Goal: Task Accomplishment & Management: Use online tool/utility

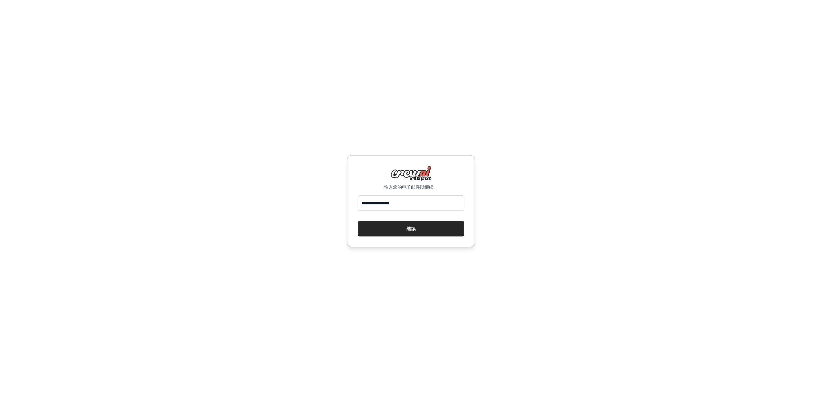
type input "**********"
click at [357, 221] on button "继续" at bounding box center [410, 228] width 107 height 15
click at [416, 221] on button "继续" at bounding box center [410, 228] width 107 height 15
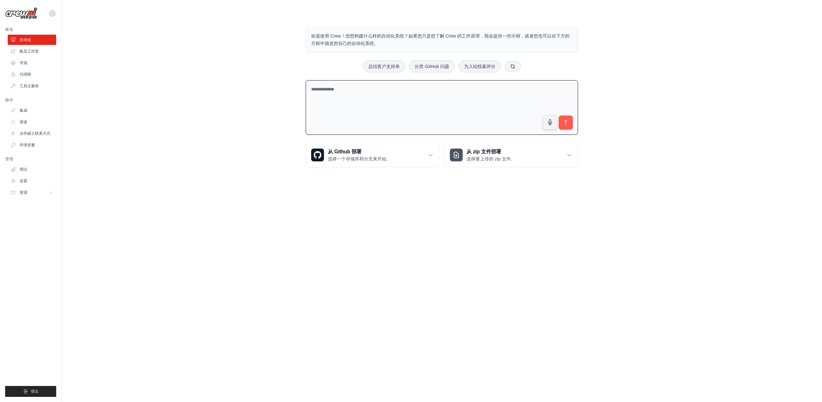
click at [375, 84] on textarea at bounding box center [442, 107] width 272 height 55
type textarea "*"
type textarea "**********"
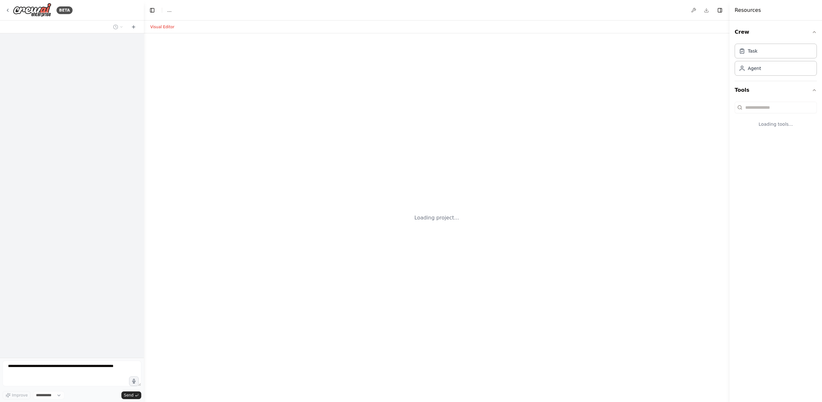
select select "****"
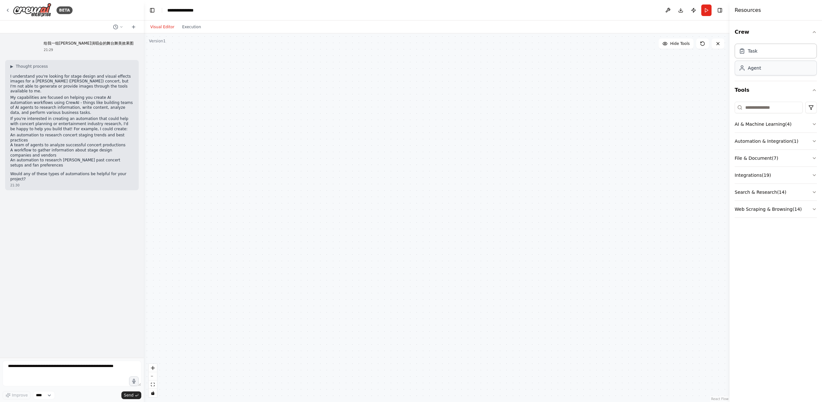
click at [747, 65] on div "Agent" at bounding box center [749, 68] width 22 height 6
click at [757, 56] on div "Task" at bounding box center [775, 50] width 82 height 15
click at [82, 161] on li "An automation to research Jordan Chan's past concert setups and fan preferences" at bounding box center [71, 163] width 123 height 10
click at [57, 79] on p "I understand you're looking for stage design and visual effects images for a Jo…" at bounding box center [71, 84] width 123 height 20
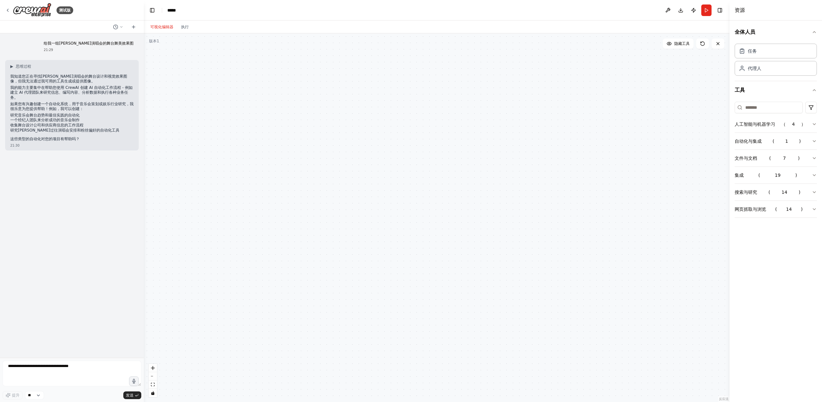
click at [53, 118] on font "一个经纪人团队来分析成功的音乐会制作" at bounding box center [44, 120] width 69 height 4
click at [52, 118] on font "一个经纪人团队来分析成功的音乐会制作" at bounding box center [44, 120] width 69 height 4
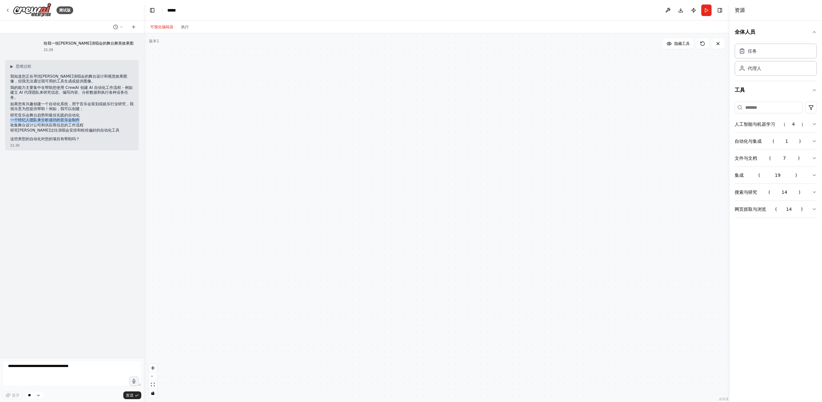
click at [52, 118] on font "一个经纪人团队来分析成功的音乐会制作" at bounding box center [44, 120] width 69 height 4
click at [51, 125] on font "收集舞台设计公司和供应商信息的工作流程" at bounding box center [46, 125] width 73 height 4
click at [51, 132] on font "研究陈小春过往演唱会安排和粉丝偏好的自动化工具" at bounding box center [64, 130] width 109 height 4
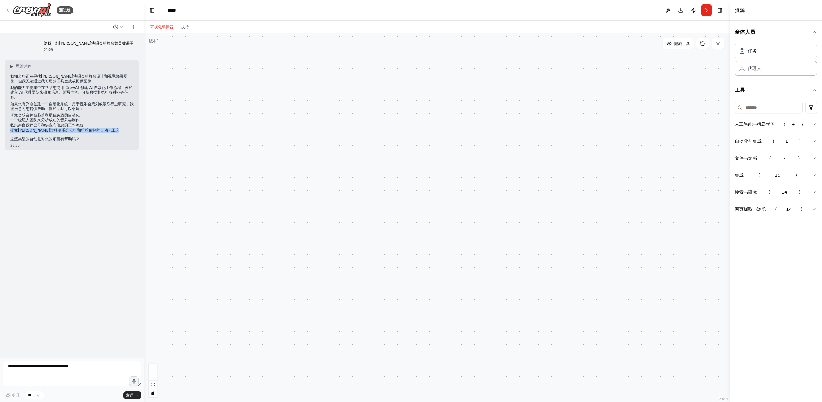
copy div "研究陈小春过往演唱会安排和粉丝偏好的自动化工具"
click at [51, 374] on textarea at bounding box center [72, 374] width 139 height 26
paste textarea "**********"
type textarea "**********"
click at [127, 396] on font "发送" at bounding box center [130, 395] width 8 height 4
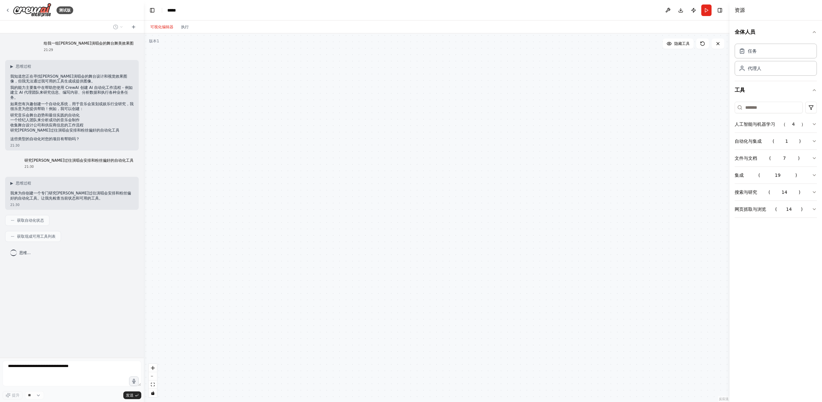
drag, startPoint x: 220, startPoint y: 91, endPoint x: 289, endPoint y: 92, distance: 69.3
click at [289, 92] on div at bounding box center [436, 217] width 585 height 369
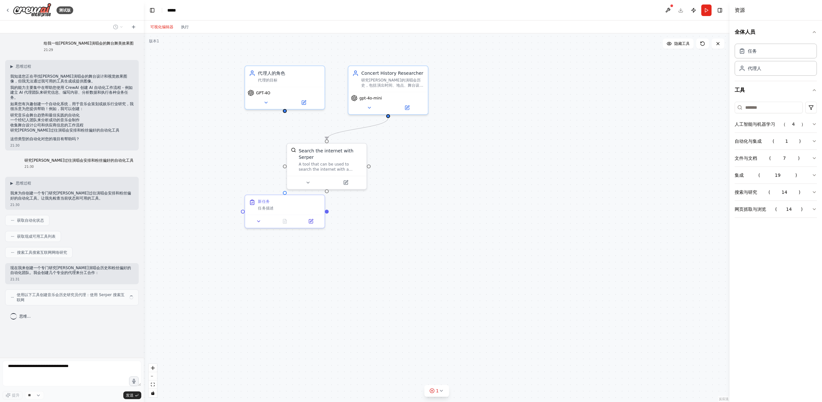
drag, startPoint x: 505, startPoint y: 207, endPoint x: 341, endPoint y: 208, distance: 163.7
click at [341, 208] on div ".deletable-edge-delete-btn { width: 20px; height: 20px; border: 0px solid #ffff…" at bounding box center [436, 217] width 585 height 369
drag, startPoint x: 341, startPoint y: 215, endPoint x: 676, endPoint y: 208, distance: 335.1
click at [676, 208] on div "代理人的角色 代理的目标 GPT-4O" at bounding box center [672, 215] width 81 height 44
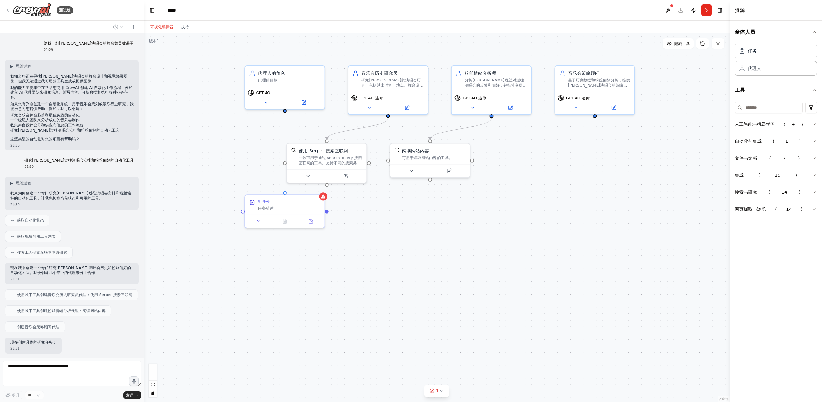
scroll to position [39, 0]
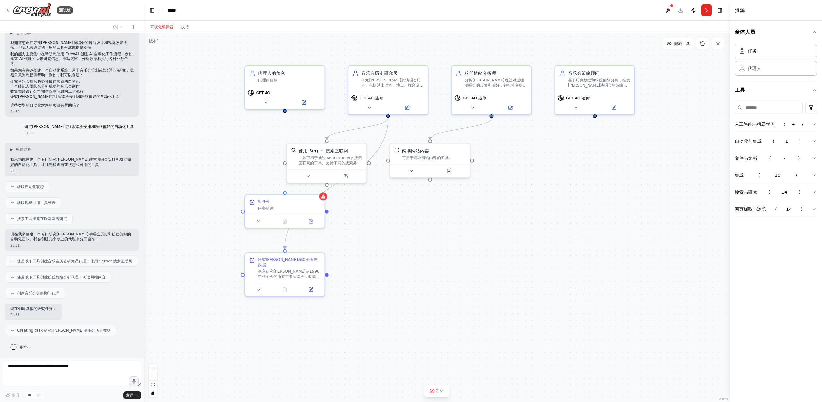
click at [811, 283] on div "全体人员 任务 代理人 工具 人工智能与机器学习 （ 4 ） 自动化与集成 ( 1 ) 文件与文档 ( 7 ) 集成 ( 19 ) 搜索与研究 ( 14 ) …" at bounding box center [775, 212] width 92 height 382
click at [811, 126] on button "人工智能与机器学习 （ 4 ）" at bounding box center [775, 124] width 82 height 17
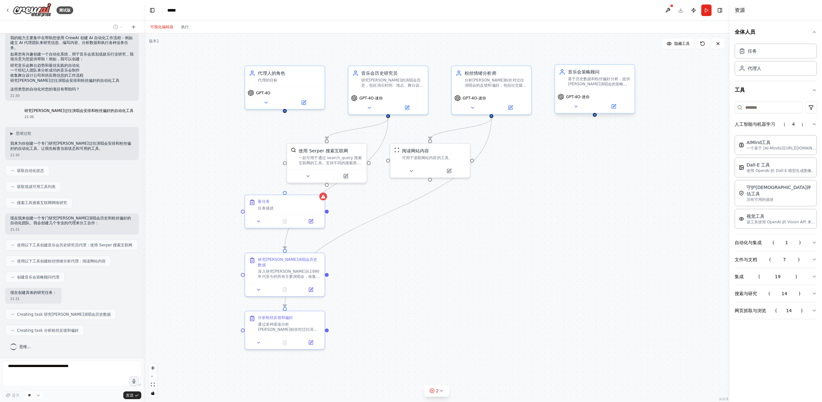
click at [573, 99] on font "GPT-4O-迷你" at bounding box center [577, 97] width 23 height 4
click at [576, 108] on icon at bounding box center [575, 106] width 5 height 5
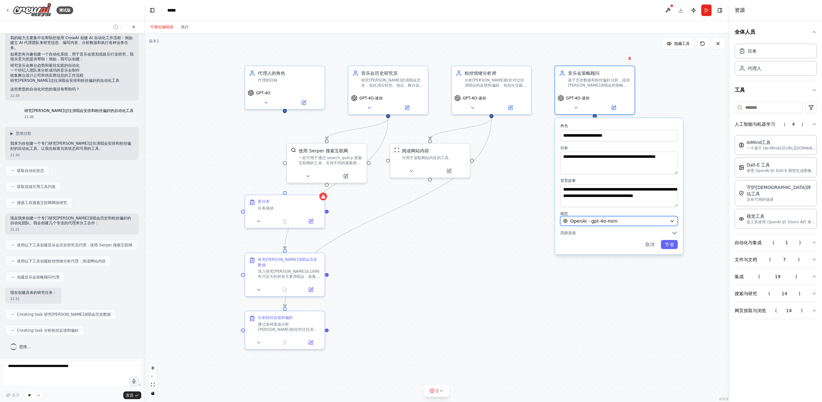
click at [673, 220] on icon "button" at bounding box center [671, 221] width 3 height 2
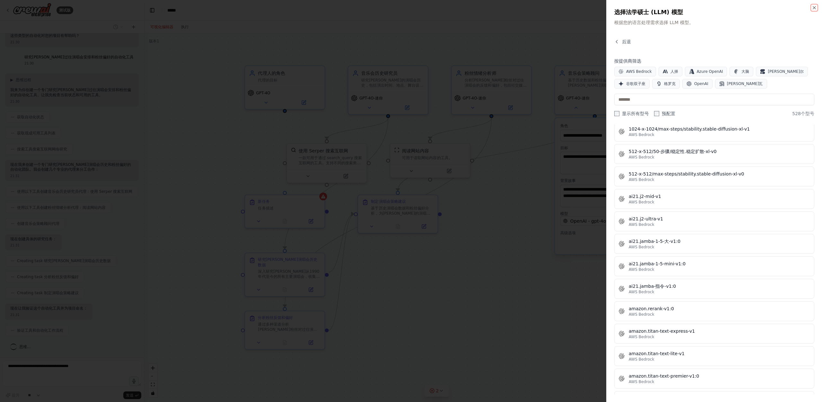
scroll to position [22, 0]
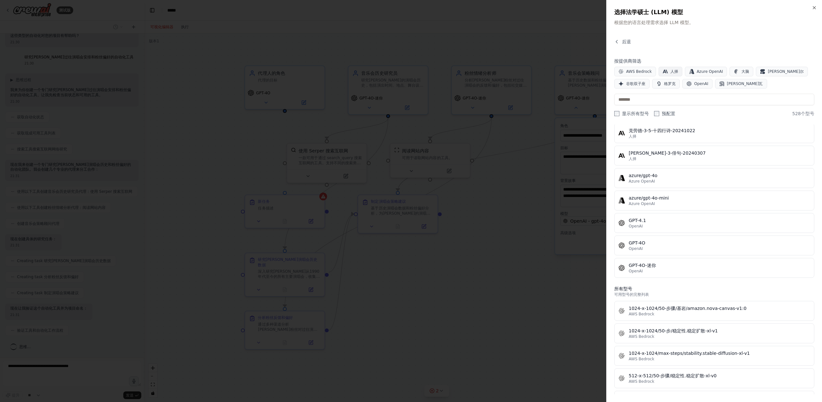
click at [672, 70] on font "人择" at bounding box center [674, 71] width 8 height 4
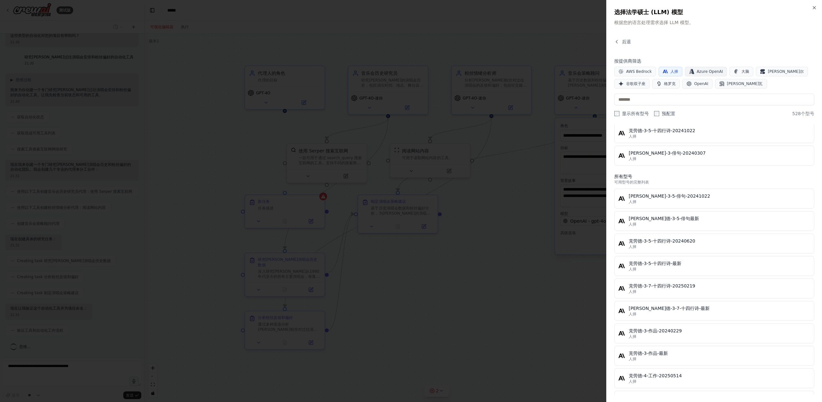
click at [711, 71] on font "Azure OpenAI" at bounding box center [709, 71] width 26 height 4
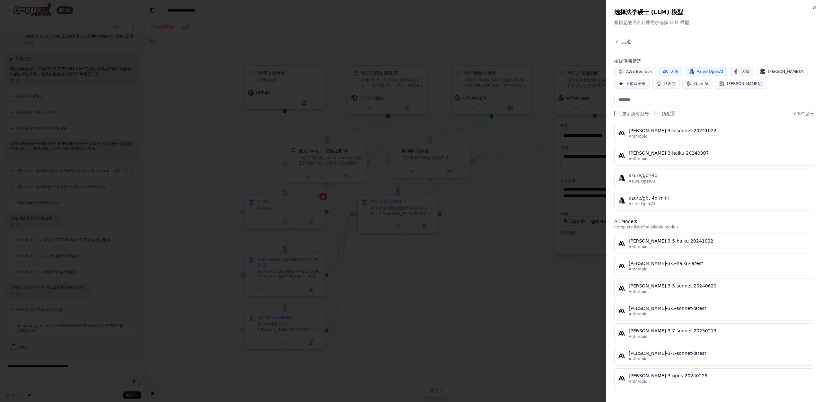
click at [741, 71] on font "大脑" at bounding box center [745, 71] width 8 height 4
click at [760, 71] on icon "button" at bounding box center [762, 70] width 4 height 3
click at [643, 82] on font "谷歌双子座" at bounding box center [635, 84] width 19 height 4
click at [672, 84] on font "格罗克" at bounding box center [670, 84] width 12 height 4
click at [718, 80] on button "桑巴诺瓦" at bounding box center [741, 84] width 52 height 10
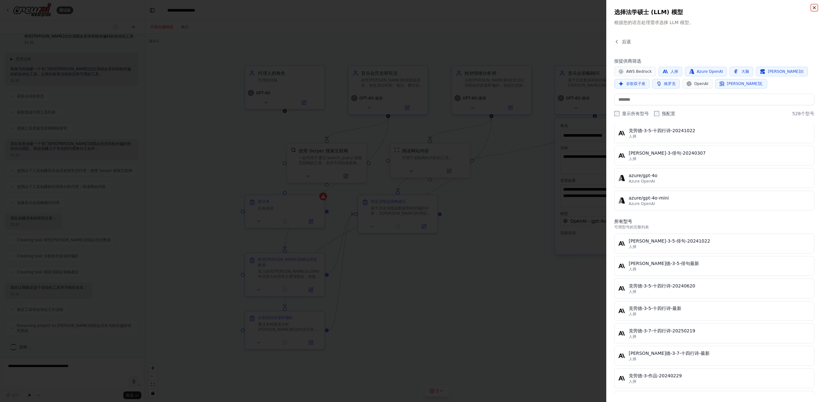
click at [816, 8] on icon "button" at bounding box center [813, 7] width 5 height 5
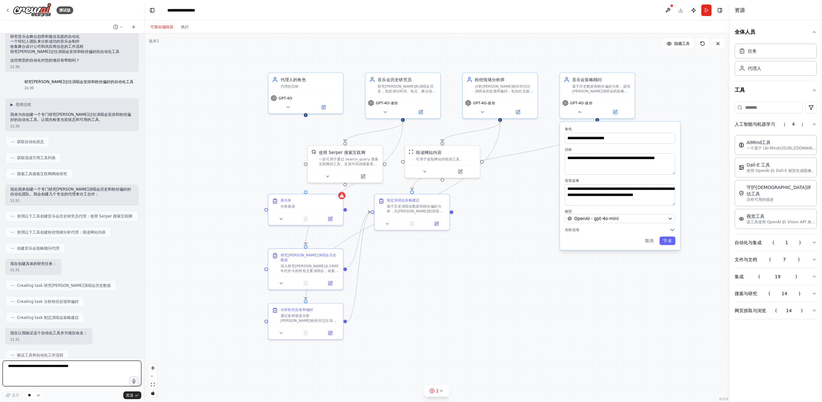
scroll to position [284, 0]
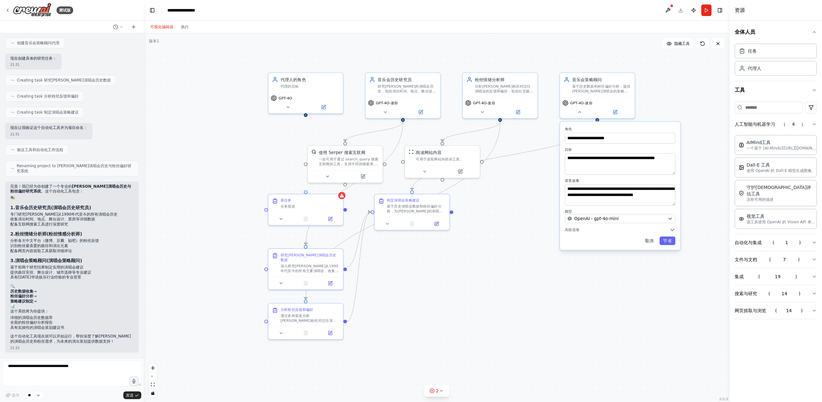
click at [647, 242] on font "取消" at bounding box center [649, 240] width 8 height 5
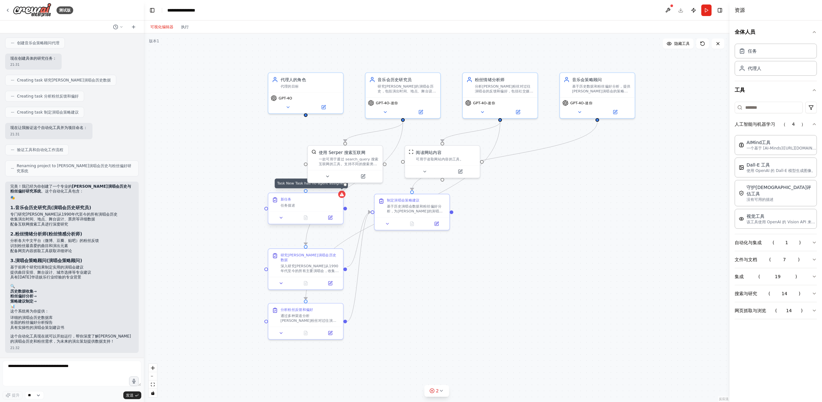
click at [342, 196] on icon at bounding box center [342, 195] width 4 height 4
click at [303, 212] on div at bounding box center [305, 217] width 75 height 13
click at [266, 211] on div at bounding box center [266, 210] width 4 height 4
drag, startPoint x: 299, startPoint y: 212, endPoint x: 237, endPoint y: 219, distance: 62.6
click at [237, 236] on div at bounding box center [250, 242] width 75 height 13
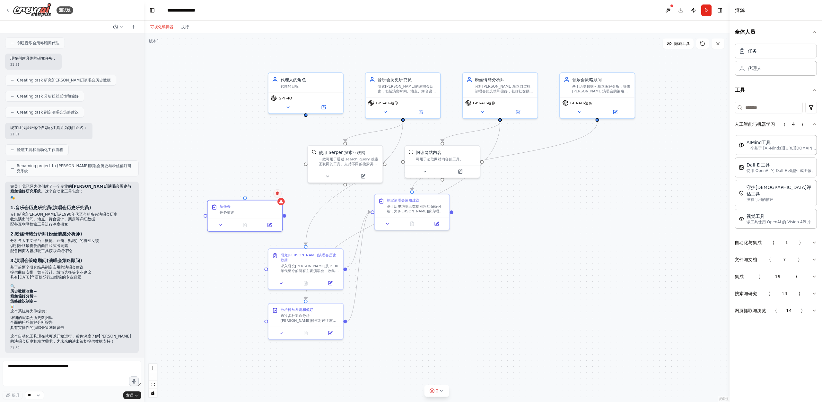
click at [277, 195] on icon at bounding box center [277, 194] width 3 height 4
click at [277, 194] on icon at bounding box center [277, 194] width 4 height 4
click at [263, 195] on font "确认" at bounding box center [265, 196] width 4 height 10
click at [265, 196] on font "确认" at bounding box center [264, 196] width 4 height 10
click at [60, 377] on textarea at bounding box center [72, 374] width 139 height 26
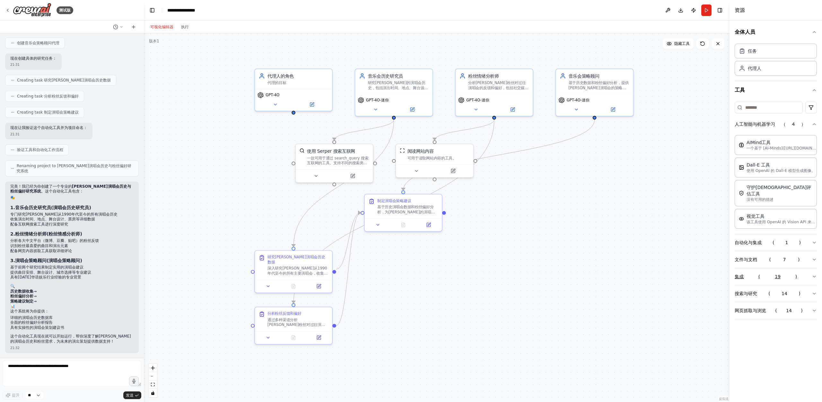
click at [767, 274] on button "集成 ( 19 )" at bounding box center [775, 276] width 82 height 17
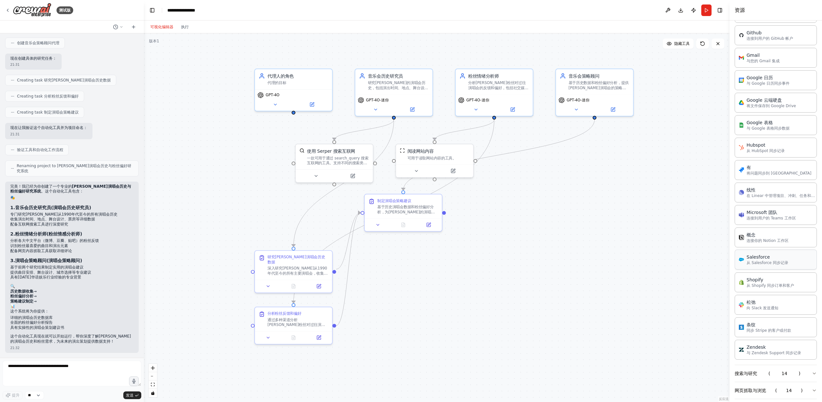
scroll to position [353, 0]
click at [784, 368] on button "搜索与研究 ( 14 )" at bounding box center [775, 372] width 82 height 17
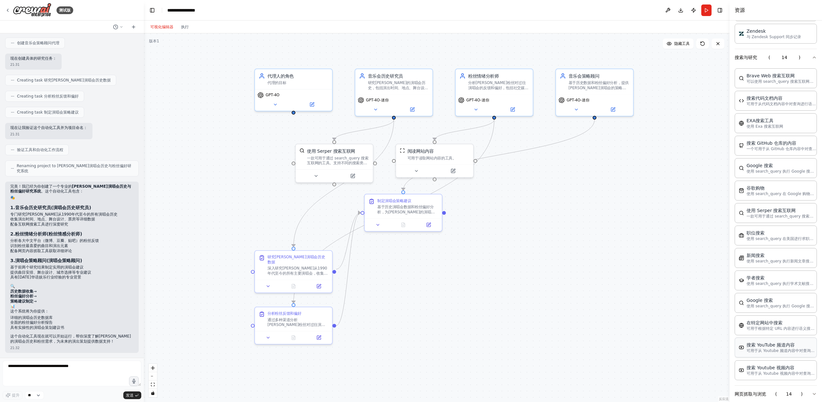
scroll to position [673, 0]
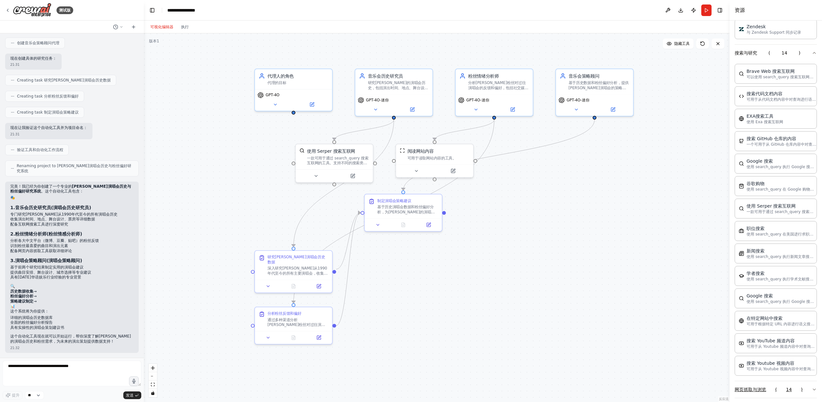
click at [771, 381] on button "网页抓取与浏览 ( 14 )" at bounding box center [775, 389] width 82 height 17
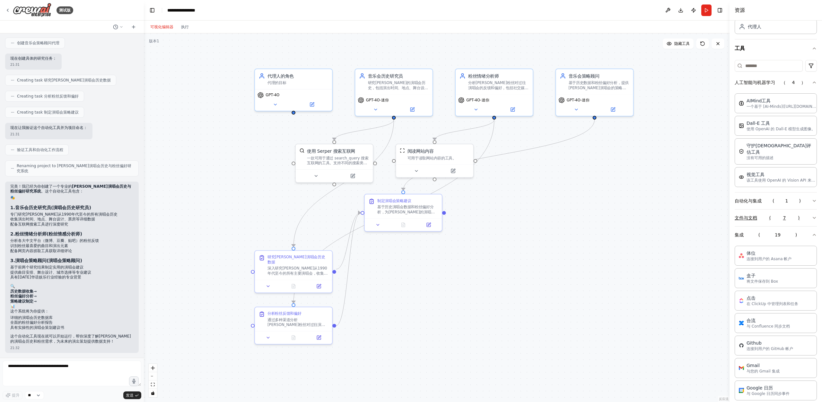
scroll to position [0, 0]
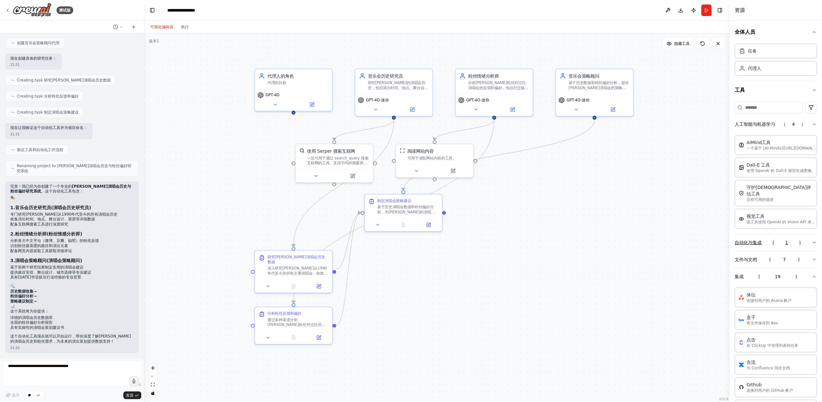
click at [780, 237] on button "自动化与集成 ( 1 )" at bounding box center [775, 242] width 82 height 17
click at [759, 288] on button "文件与文档 ( 7 )" at bounding box center [775, 287] width 82 height 17
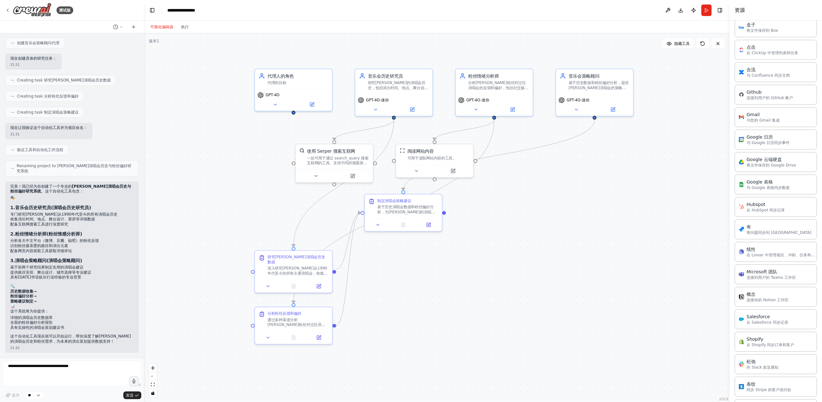
scroll to position [407, 0]
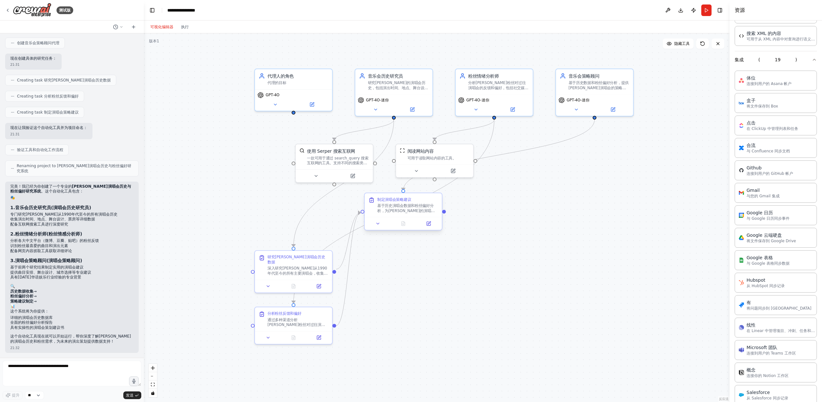
click at [408, 214] on div "制定演唱会策略建议 基于历史演唱会数据和粉丝偏好分析，为陈小春未来的演唱会制定全面的策略建议： 1. 推荐最优的曲目列表和演出顺序 2. 提出创新的舞台设计和…" at bounding box center [403, 205] width 77 height 24
click at [380, 223] on button at bounding box center [381, 223] width 22 height 7
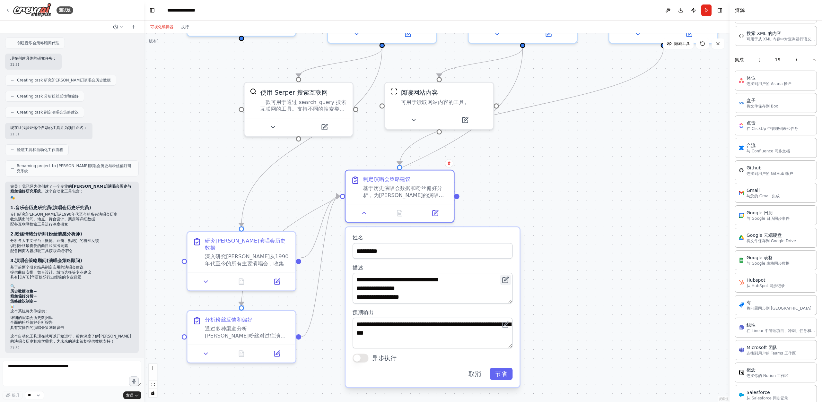
drag, startPoint x: 509, startPoint y: 260, endPoint x: 510, endPoint y: 277, distance: 16.7
click at [510, 277] on button at bounding box center [505, 280] width 11 height 11
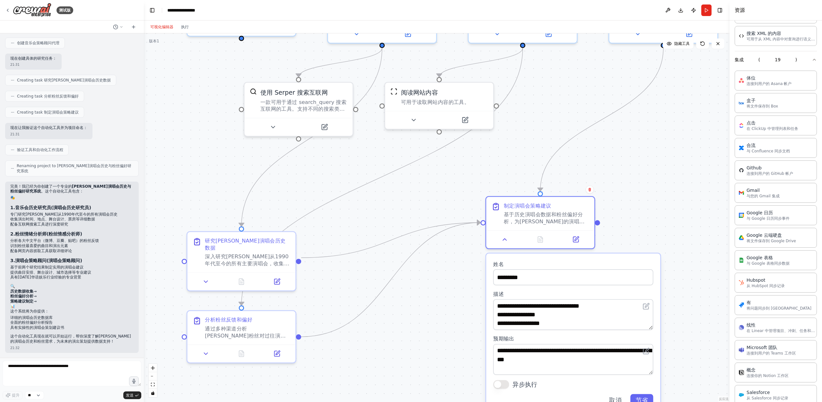
drag, startPoint x: 486, startPoint y: 236, endPoint x: 630, endPoint y: 262, distance: 146.2
click at [630, 262] on label "姓名" at bounding box center [573, 264] width 160 height 7
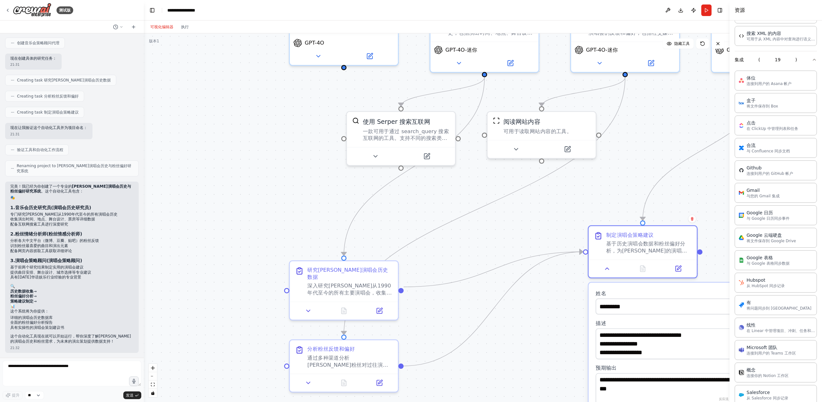
drag, startPoint x: 362, startPoint y: 202, endPoint x: 465, endPoint y: 231, distance: 106.5
click at [465, 231] on div ".deletable-edge-delete-btn { width: 20px; height: 20px; border: 0px solid #ffff…" at bounding box center [436, 217] width 585 height 369
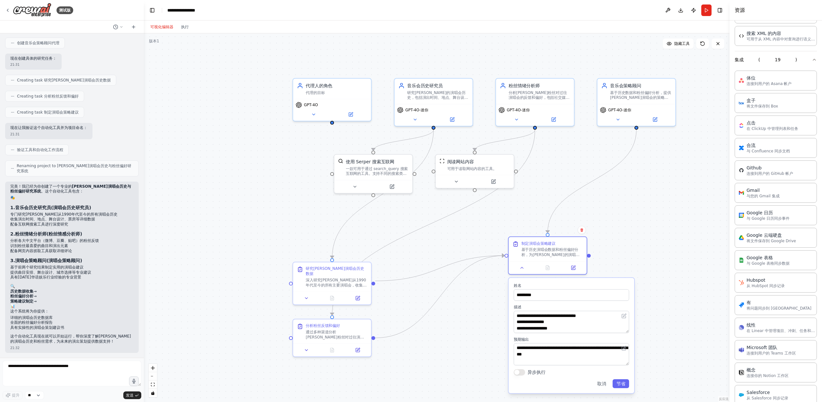
drag, startPoint x: 467, startPoint y: 232, endPoint x: 421, endPoint y: 241, distance: 47.1
click at [421, 241] on div ".deletable-edge-delete-btn { width: 20px; height: 20px; border: 0px solid #ffff…" at bounding box center [436, 217] width 585 height 369
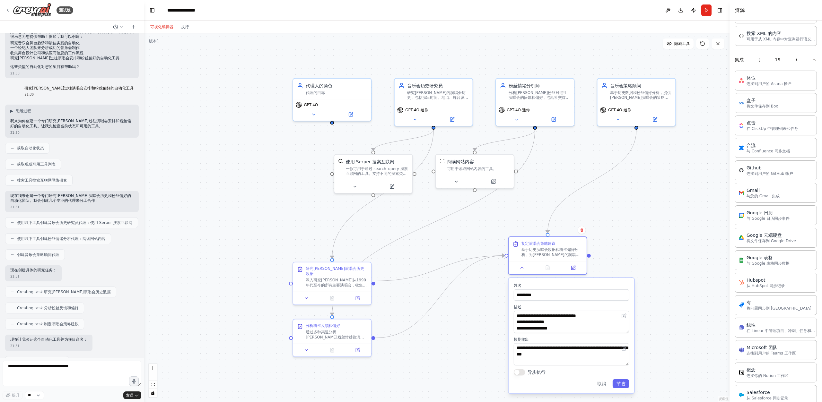
scroll to position [0, 0]
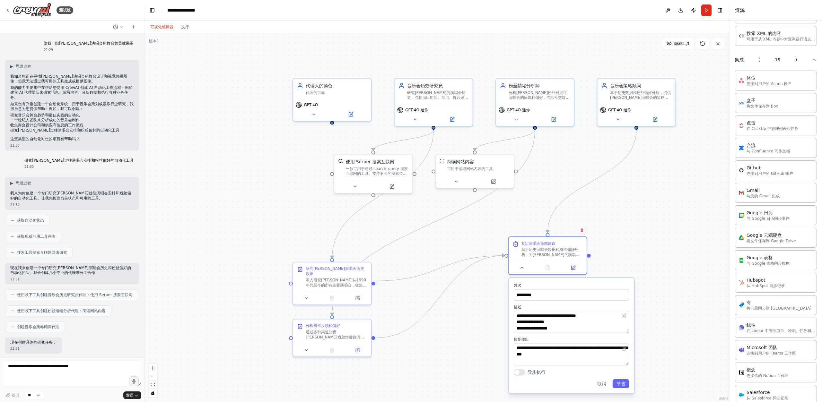
click at [69, 86] on font "我的能力主要集中在帮助您使用 CrewAI 创建 AI 自动化工作流程 - 例如建立 AI 代理团队来研究信息、编写内容、分析数据和执行各种业务任务。" at bounding box center [71, 92] width 122 height 14
click at [72, 104] on font "如果您有兴趣创建一个自动化系统，用于音乐会策划或娱乐行业研究，我很乐意为您提供帮助！例如，我可以创建：" at bounding box center [71, 107] width 123 height 10
click at [72, 133] on div "▶ 思维过程 我知道您正在寻找陈小春演唱会的舞台设计和视觉效果图像，但我无法通过我可用的工具生成或提供图像。 我的能力主要集中在帮助您使用 CrewAI 创建…" at bounding box center [71, 103] width 123 height 78
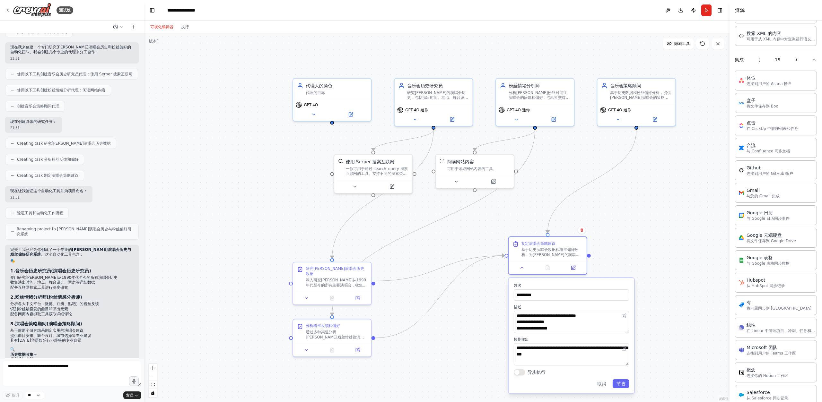
scroll to position [284, 0]
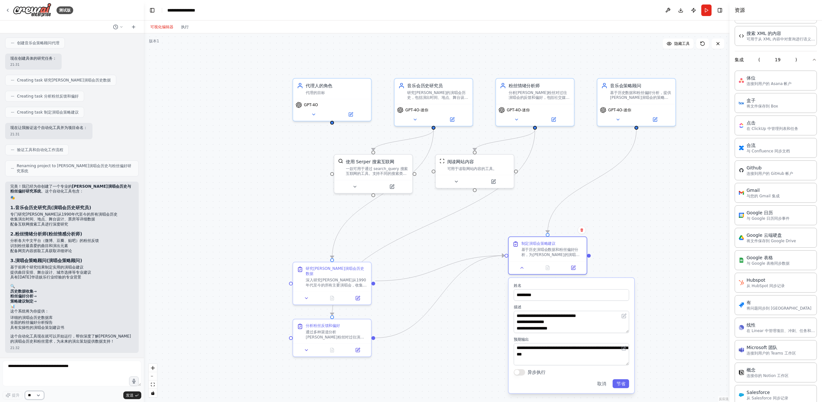
click at [38, 397] on select "**" at bounding box center [34, 395] width 19 height 8
click at [44, 369] on textarea at bounding box center [72, 374] width 139 height 26
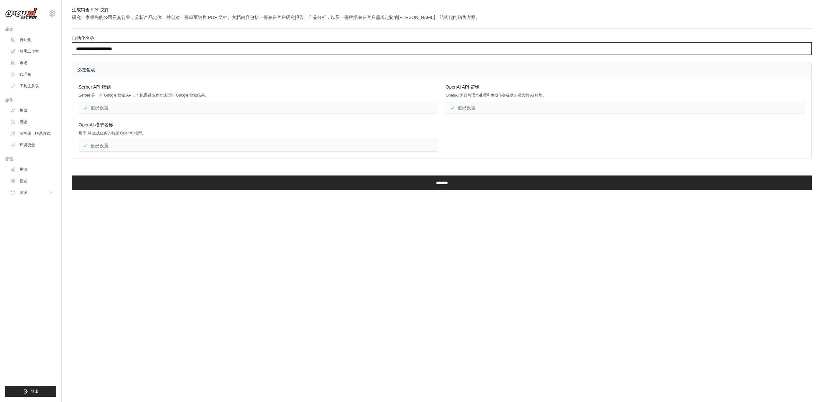
click at [103, 50] on input "**********" at bounding box center [441, 49] width 739 height 12
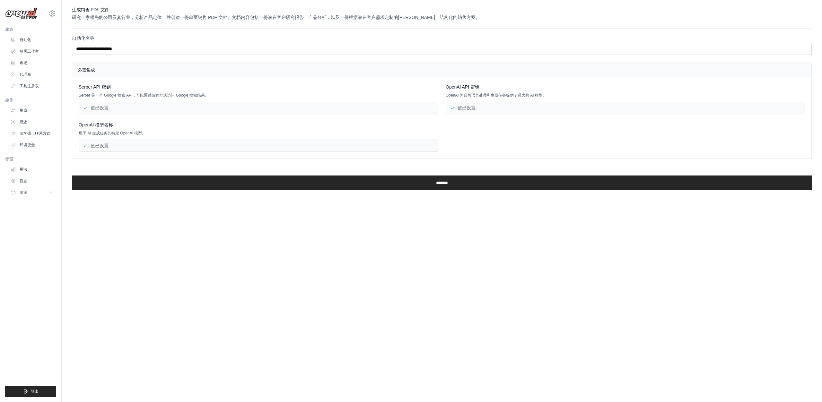
click at [176, 111] on div "值已设置" at bounding box center [258, 108] width 359 height 12
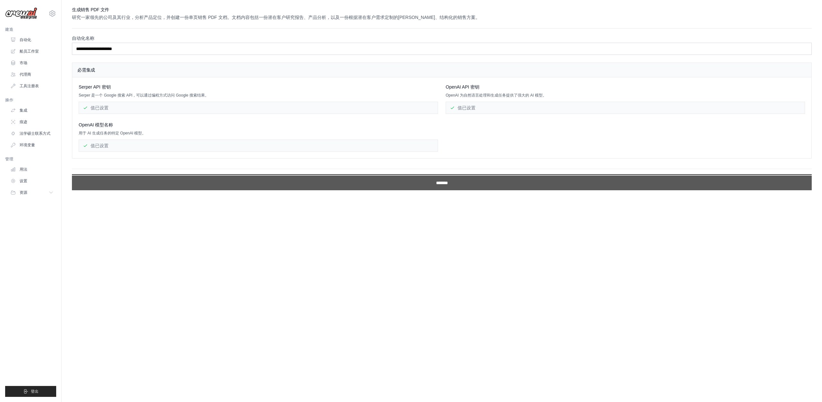
click at [399, 184] on input "*******" at bounding box center [441, 183] width 739 height 15
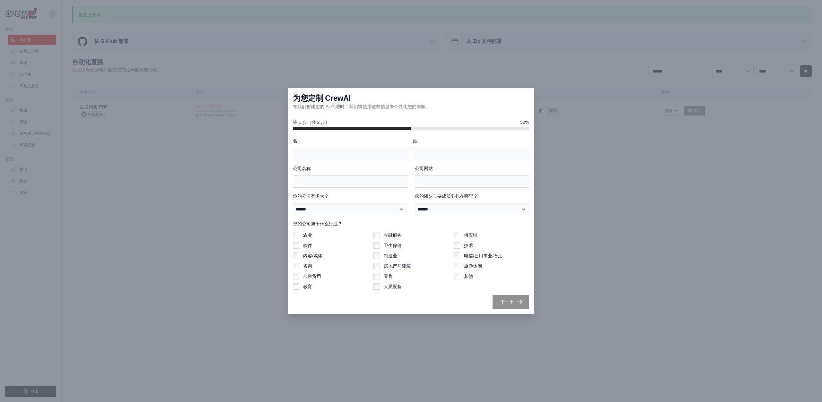
click at [314, 238] on div "农业" at bounding box center [330, 235] width 75 height 6
click at [308, 245] on font "软件" at bounding box center [307, 245] width 9 height 5
click at [323, 187] on input "公司名称" at bounding box center [350, 182] width 114 height 12
click at [334, 153] on input "名" at bounding box center [351, 154] width 116 height 12
type input "**"
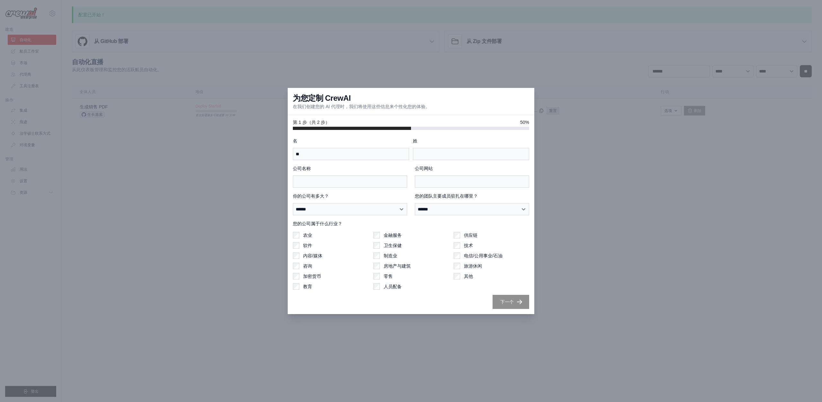
type input "*"
click at [348, 181] on input "公司名称" at bounding box center [350, 182] width 114 height 12
type input "**"
click at [437, 177] on input "公司网站" at bounding box center [472, 182] width 114 height 12
click at [446, 181] on input "公司网站" at bounding box center [472, 182] width 114 height 12
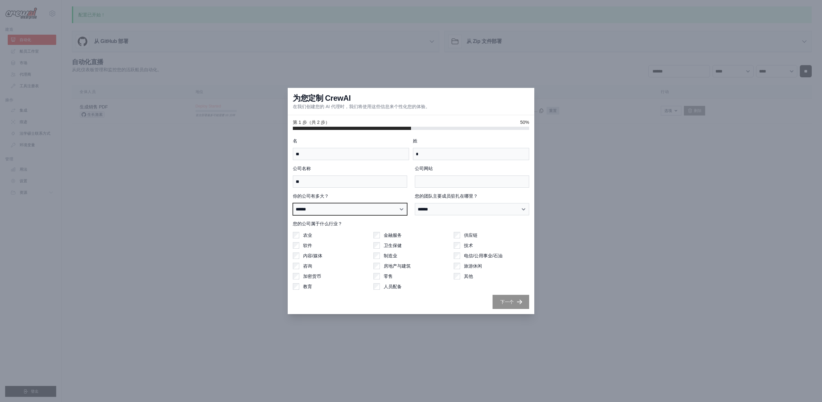
click at [375, 209] on select "****** ********* ***** ******* ********* ******" at bounding box center [350, 209] width 114 height 12
select select "**********"
click at [465, 263] on font "旅游休闲" at bounding box center [473, 265] width 18 height 5
click at [447, 183] on input "公司网站" at bounding box center [472, 182] width 114 height 12
click at [459, 195] on font "您的团队主要成员驻扎在哪里？" at bounding box center [446, 196] width 63 height 5
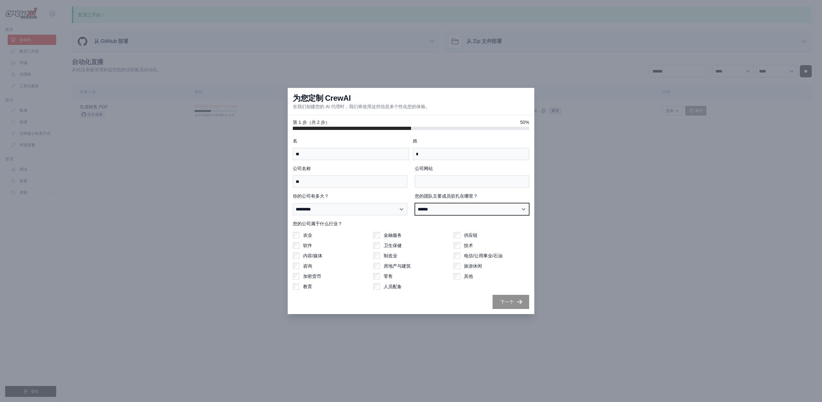
click at [459, 203] on select "**********" at bounding box center [472, 209] width 114 height 12
click at [456, 204] on select "**********" at bounding box center [472, 209] width 114 height 12
select select "**********"
click at [511, 309] on div "下一个" at bounding box center [411, 302] width 236 height 14
click at [450, 184] on input "公司网站" at bounding box center [472, 182] width 114 height 12
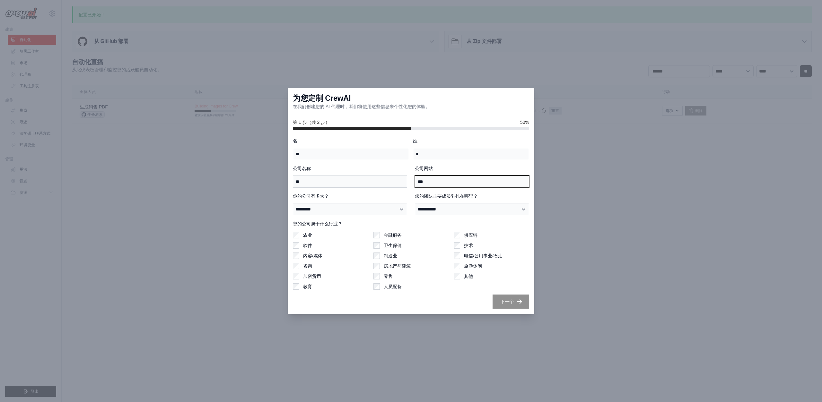
type input "***"
click at [505, 304] on font "下一个" at bounding box center [506, 301] width 13 height 5
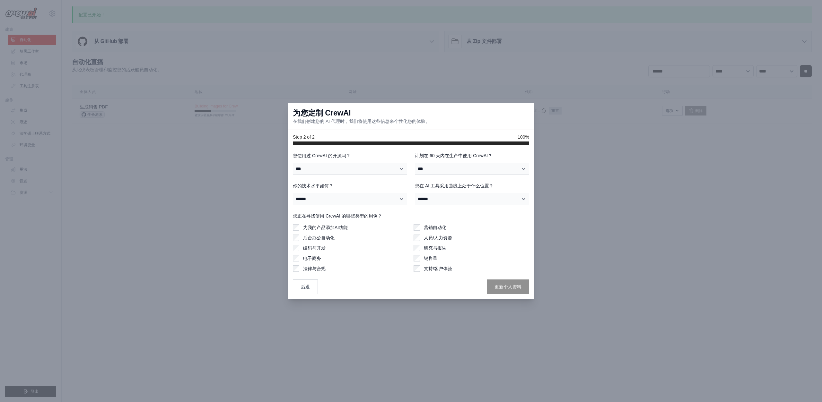
click at [367, 176] on div "**********" at bounding box center [411, 223] width 236 height 142
click at [367, 172] on select "*** * **** ****** *****" at bounding box center [350, 169] width 114 height 12
select select "**"
click at [460, 171] on select "*** ** *" at bounding box center [472, 169] width 114 height 12
select select "****"
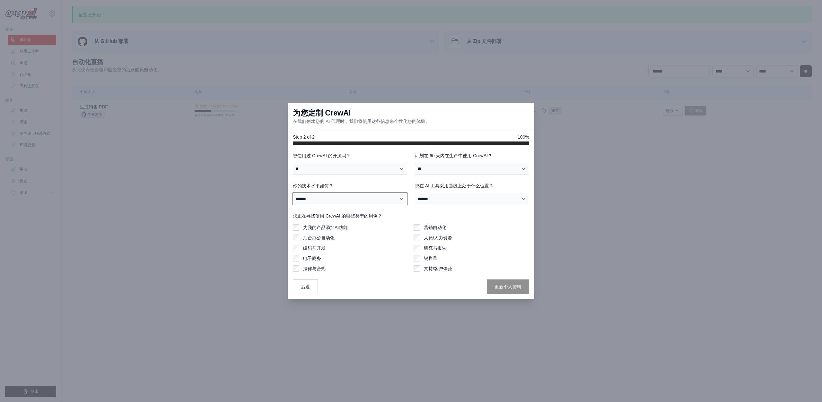
click at [357, 197] on select "****** ***** ***** *****" at bounding box center [350, 199] width 114 height 12
select select "**********"
click at [448, 202] on select "**********" at bounding box center [472, 199] width 114 height 12
select select "**********"
click at [327, 232] on div "为我的产品添加AI功能 后台办公自动化 编码与开发 电子商务 法律与合规" at bounding box center [351, 247] width 116 height 47
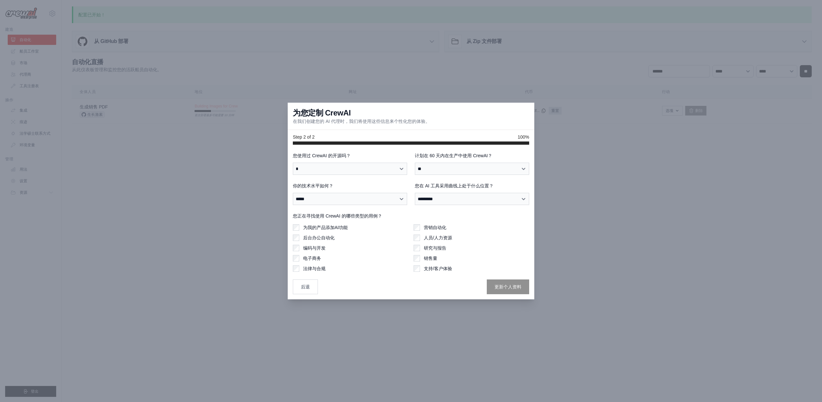
click at [348, 231] on div "为我的产品添加AI功能 后台办公自动化 编码与开发 电子商务 法律与合规" at bounding box center [351, 247] width 116 height 47
click at [302, 229] on div "为我的产品添加AI功能" at bounding box center [351, 227] width 116 height 6
click at [421, 228] on div "营销自动化" at bounding box center [471, 227] width 116 height 6
click at [417, 231] on div "营销自动化 人员/人力资源 研究与报告 销售量 支持/客户体验" at bounding box center [471, 247] width 116 height 47
click at [420, 228] on div "营销自动化" at bounding box center [471, 227] width 116 height 6
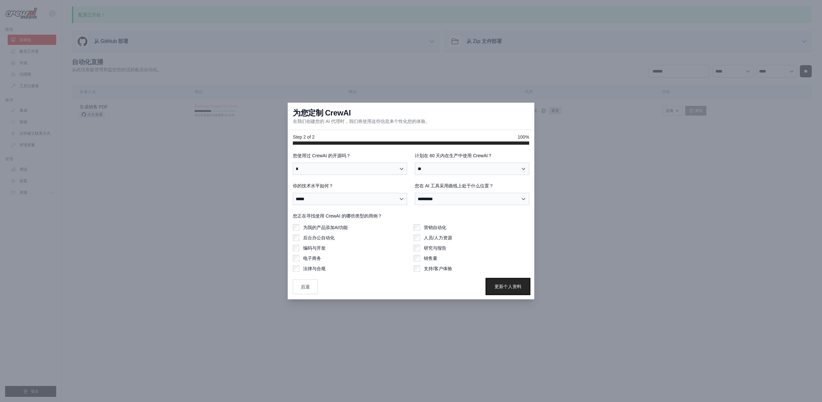
click at [503, 290] on button "更新个人资料" at bounding box center [507, 286] width 42 height 15
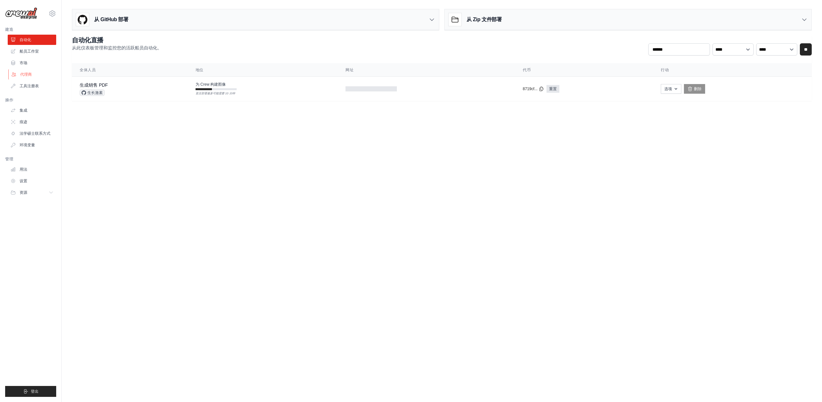
click at [31, 72] on font "代理商" at bounding box center [26, 74] width 12 height 4
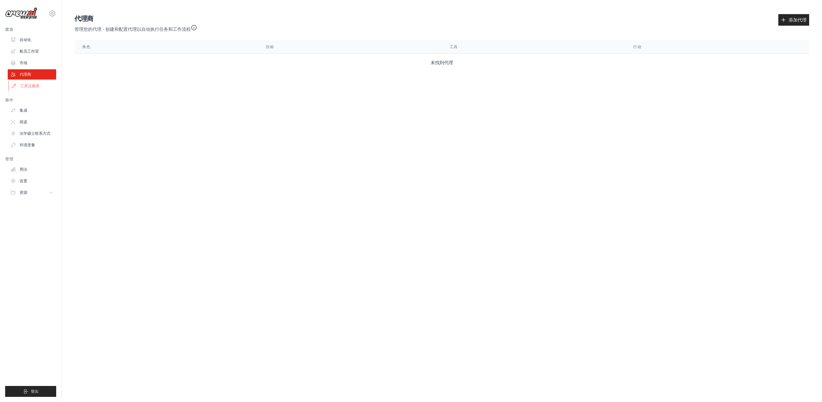
click at [33, 88] on font "工具注册表" at bounding box center [29, 86] width 19 height 4
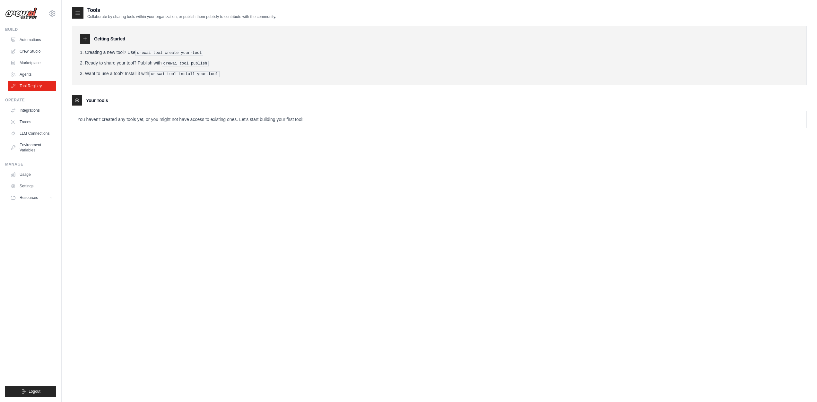
click at [86, 37] on icon at bounding box center [84, 38] width 5 height 5
click at [91, 40] on div "Getting Started" at bounding box center [439, 39] width 719 height 10
click at [84, 38] on icon at bounding box center [84, 38] width 5 height 5
click at [103, 37] on h3 "Getting Started" at bounding box center [109, 39] width 31 height 6
click at [176, 62] on pre "crewai tool publish" at bounding box center [185, 64] width 47 height 6
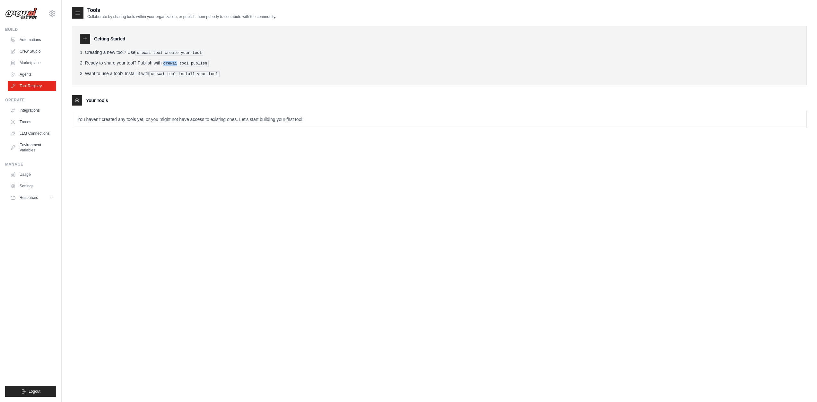
click at [176, 62] on pre "crewai tool publish" at bounding box center [185, 64] width 47 height 6
click at [177, 63] on pre "crewai tool publish" at bounding box center [185, 64] width 47 height 6
click at [38, 205] on ul "Build Automations Crew Studio Marketplace Agents" at bounding box center [30, 212] width 51 height 370
click at [39, 201] on button "Resources" at bounding box center [32, 198] width 48 height 10
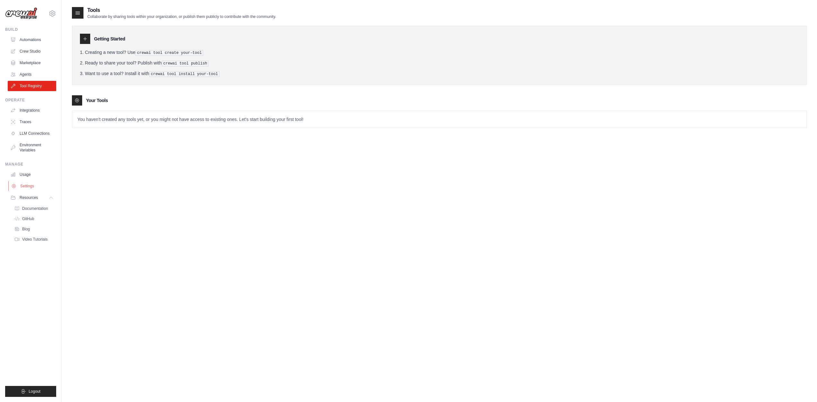
click at [37, 189] on link "Settings" at bounding box center [32, 186] width 48 height 10
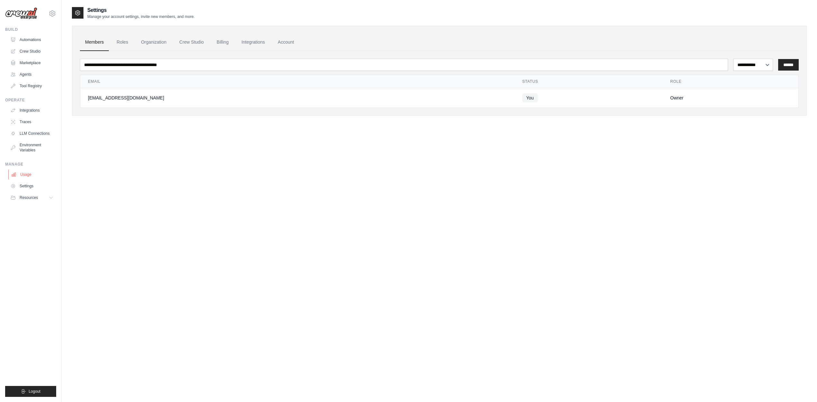
click at [33, 172] on link "Usage" at bounding box center [32, 174] width 48 height 10
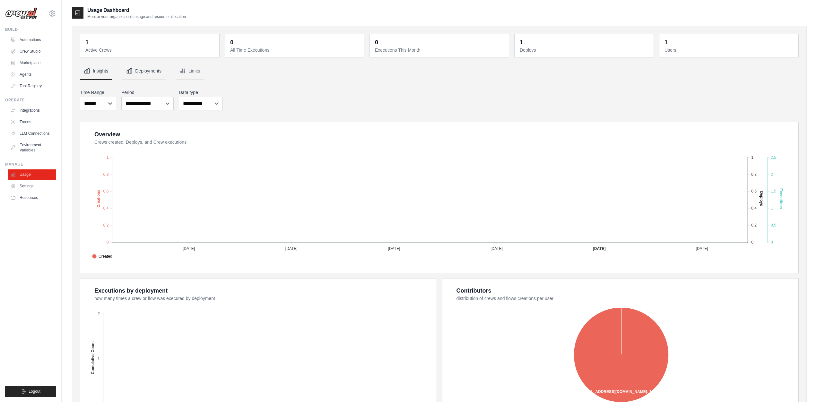
click at [131, 64] on button "Deployments" at bounding box center [143, 71] width 43 height 17
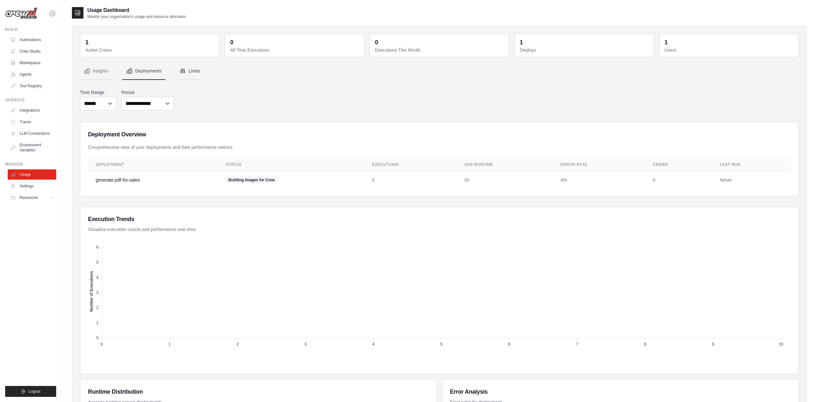
click at [193, 73] on button "Limits" at bounding box center [190, 71] width 29 height 17
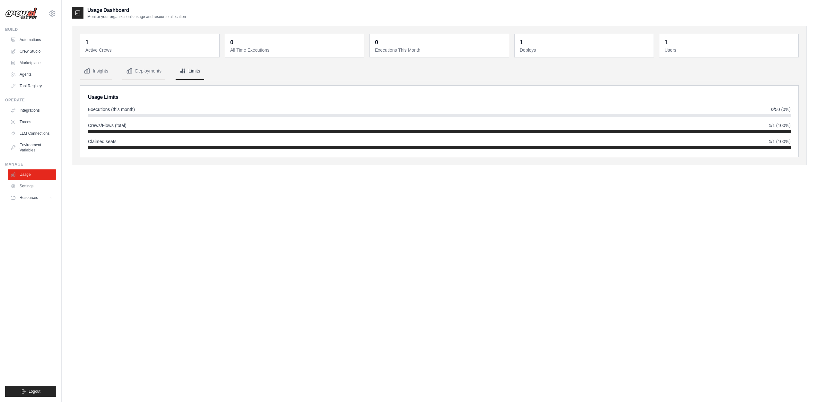
click at [131, 135] on div "Executions (this month) 0 /50 (0%) Crews/Flows (total) 1 /1 (100%) Claimed seat…" at bounding box center [439, 127] width 702 height 43
click at [128, 129] on div "Crews/Flows (total) 1 /1 (100%)" at bounding box center [439, 127] width 702 height 11
click at [144, 71] on button "Deployments" at bounding box center [143, 71] width 43 height 17
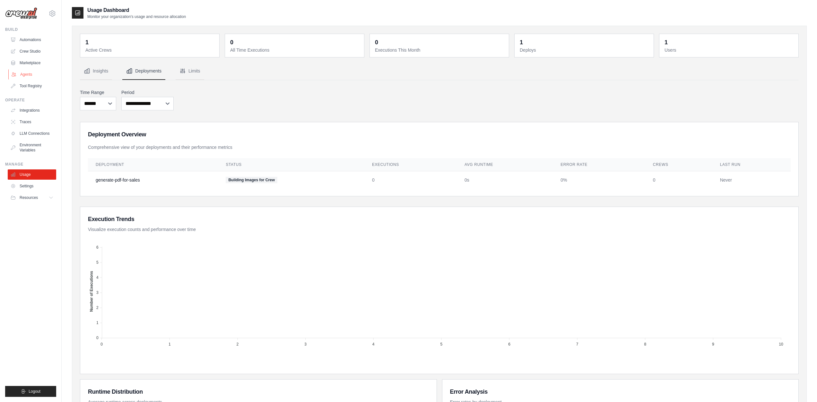
click at [37, 77] on link "Agents" at bounding box center [32, 74] width 48 height 10
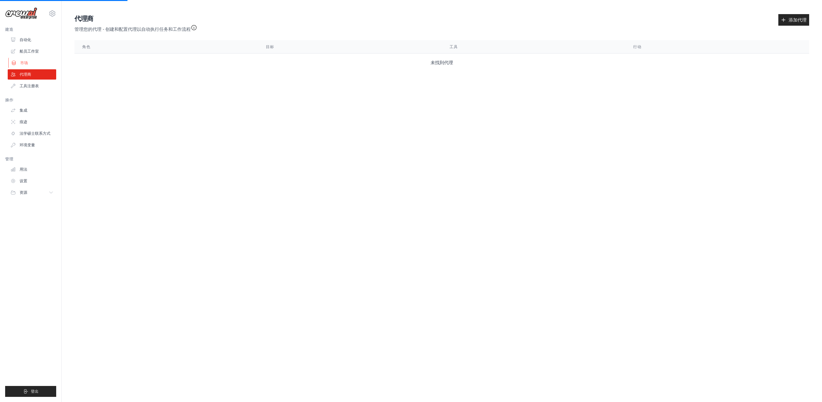
click at [37, 64] on link "市场" at bounding box center [32, 63] width 48 height 10
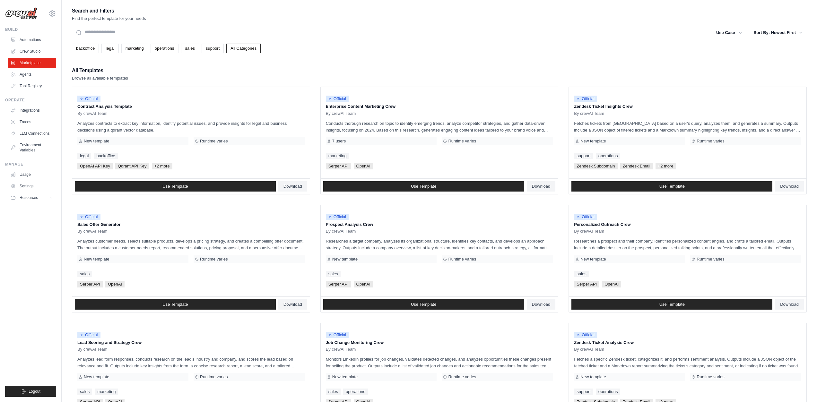
click at [646, 6] on div "Search and Filters Find the perfect template for your needs" at bounding box center [439, 13] width 735 height 15
click at [31, 48] on link "Crew Studio" at bounding box center [32, 51] width 48 height 10
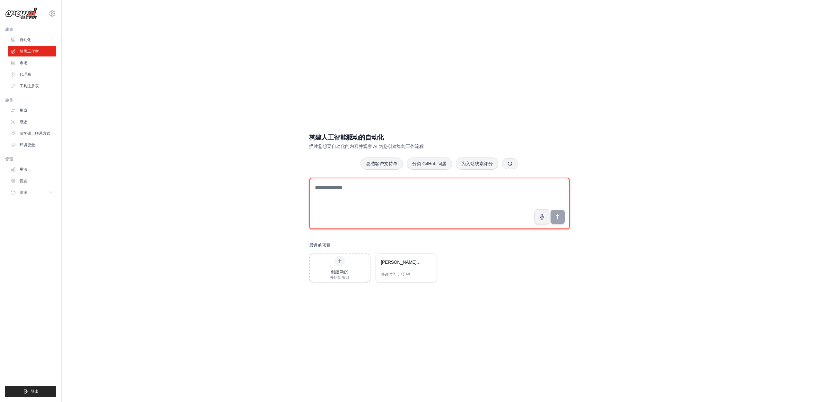
click at [497, 207] on textarea at bounding box center [439, 203] width 261 height 51
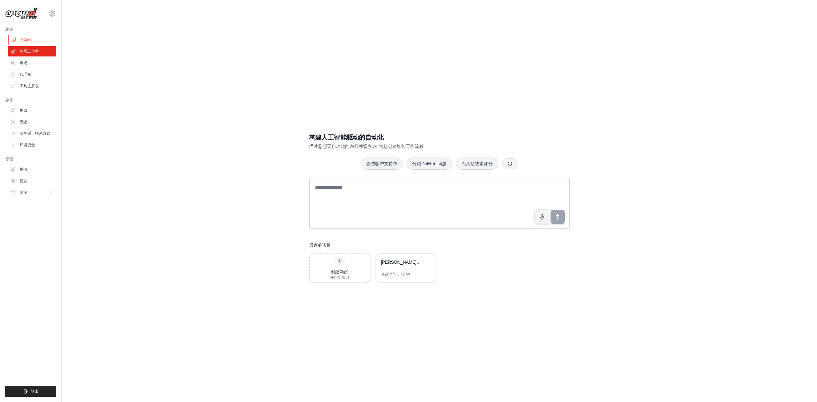
click at [32, 43] on link "自动化" at bounding box center [32, 40] width 48 height 10
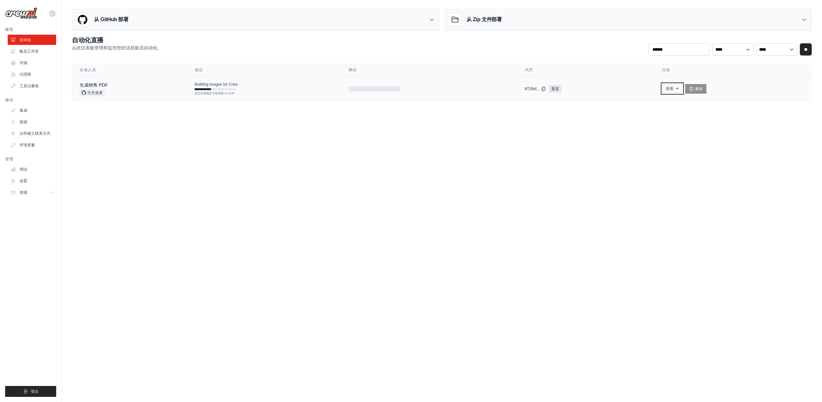
click at [663, 89] on button "选项" at bounding box center [672, 89] width 21 height 10
click at [81, 98] on td "生成销售 PDF 生长激素" at bounding box center [129, 89] width 115 height 25
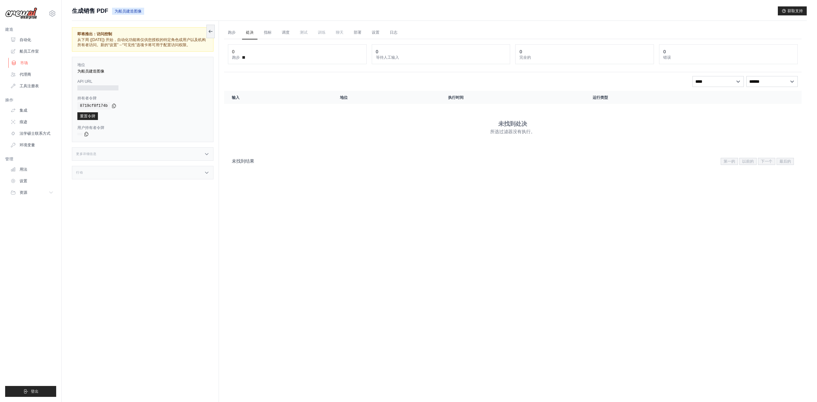
click at [29, 59] on link "市场" at bounding box center [32, 63] width 48 height 10
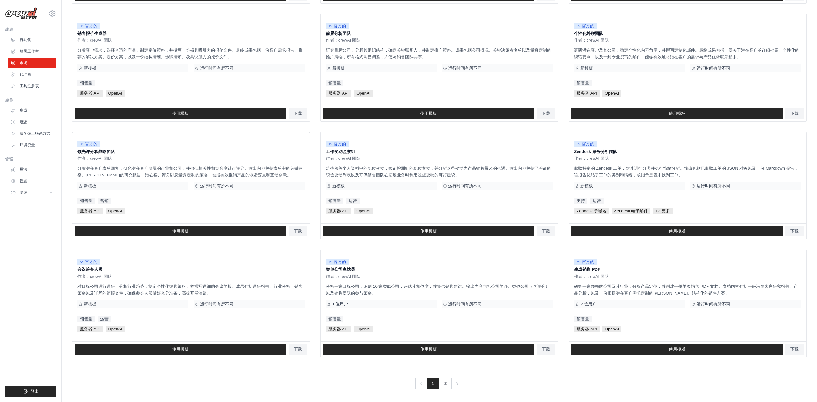
scroll to position [193, 0]
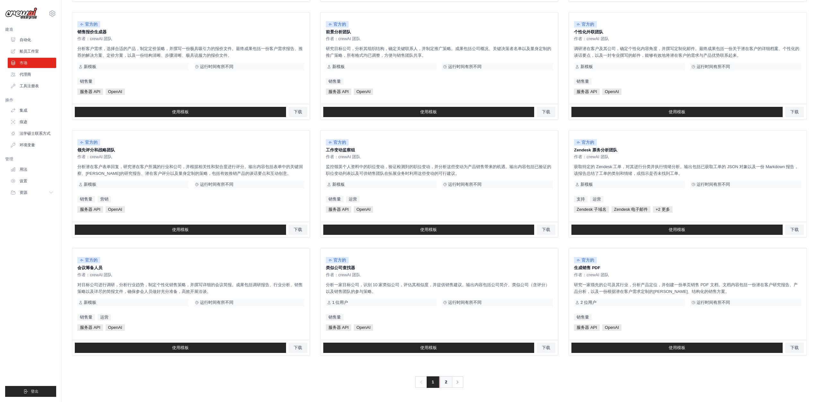
click at [443, 379] on link "2" at bounding box center [445, 382] width 13 height 12
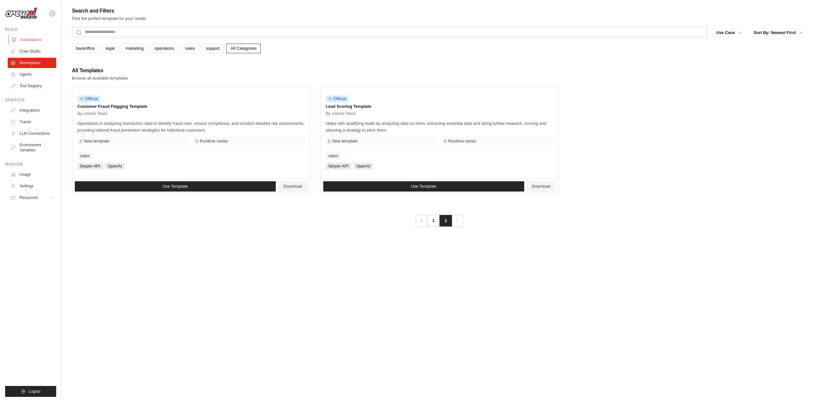
click at [31, 41] on link "Automations" at bounding box center [32, 40] width 48 height 10
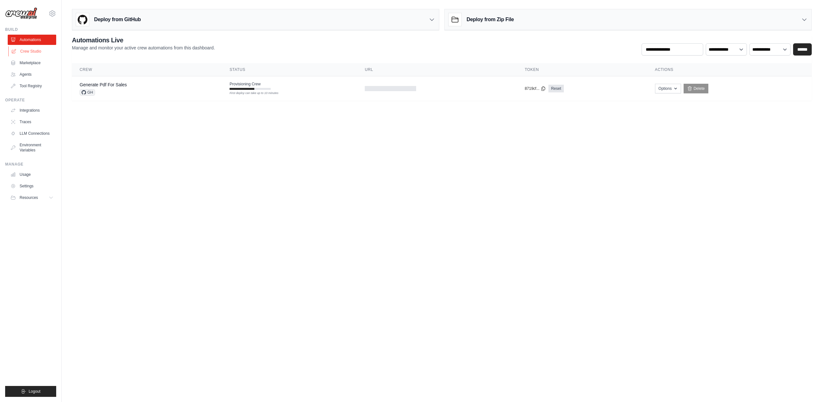
click at [33, 56] on link "Crew Studio" at bounding box center [32, 51] width 48 height 10
click at [35, 52] on link "Crew Studio" at bounding box center [32, 51] width 48 height 10
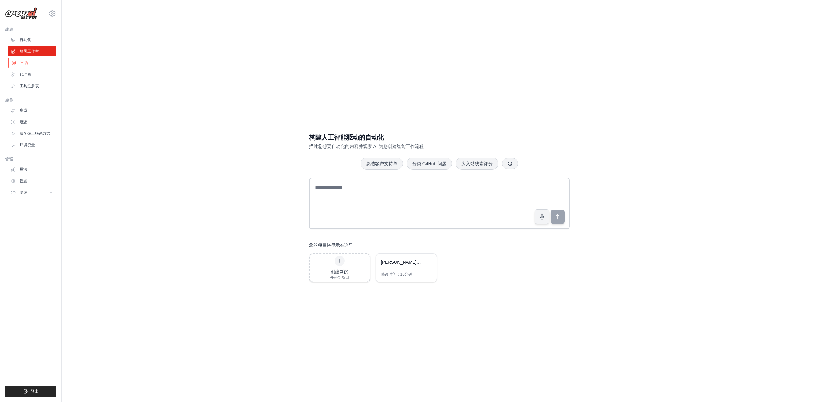
click at [38, 58] on link "市场" at bounding box center [32, 63] width 48 height 10
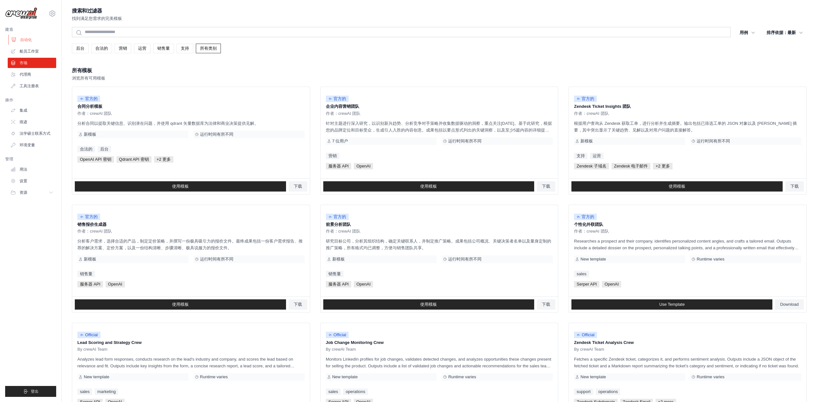
click at [27, 39] on font "自动化" at bounding box center [26, 40] width 12 height 4
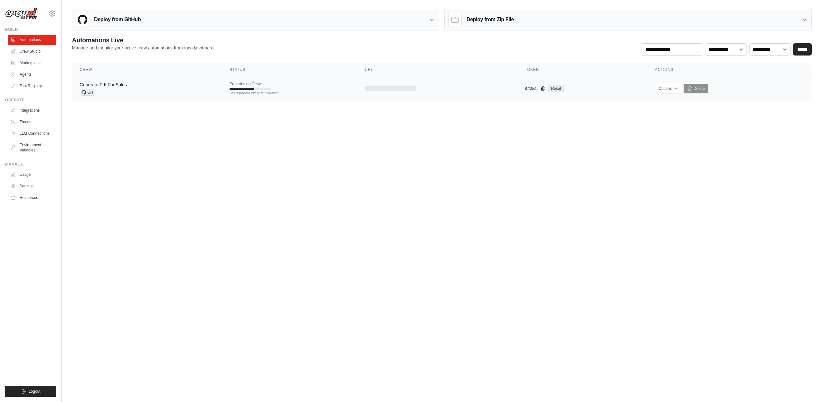
click at [218, 90] on td "Generate Pdf For Sales GH" at bounding box center [147, 88] width 150 height 25
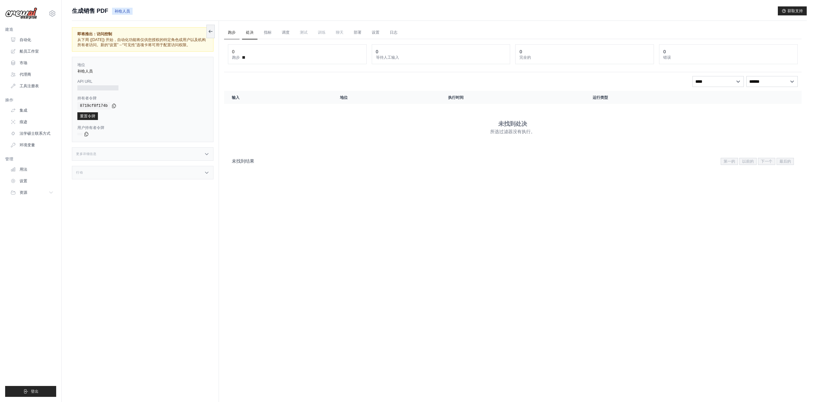
click at [233, 32] on font "跑步" at bounding box center [232, 32] width 8 height 4
click at [31, 49] on font "船员工作室" at bounding box center [29, 51] width 19 height 4
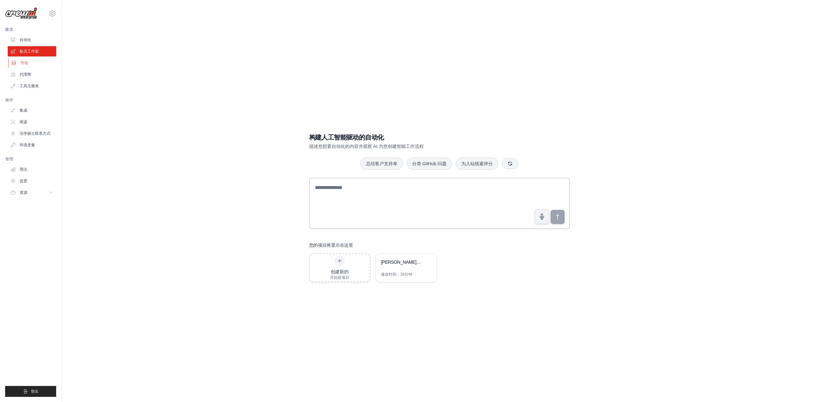
click at [34, 59] on link "市场" at bounding box center [32, 63] width 48 height 10
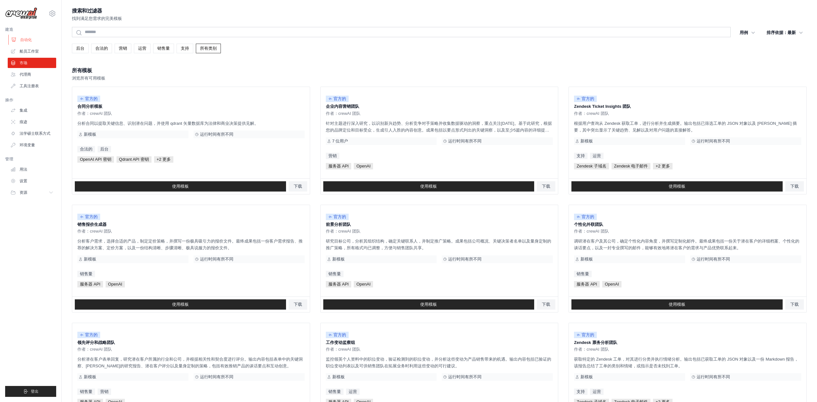
click at [40, 43] on link "自动化" at bounding box center [32, 40] width 48 height 10
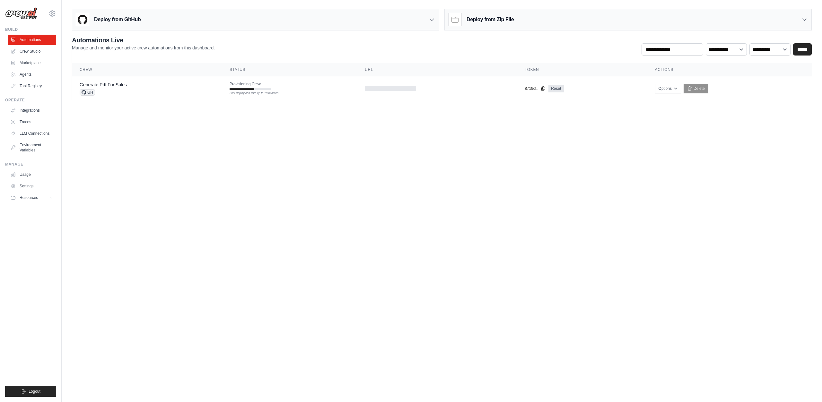
click at [39, 50] on link "Crew Studio" at bounding box center [32, 51] width 48 height 10
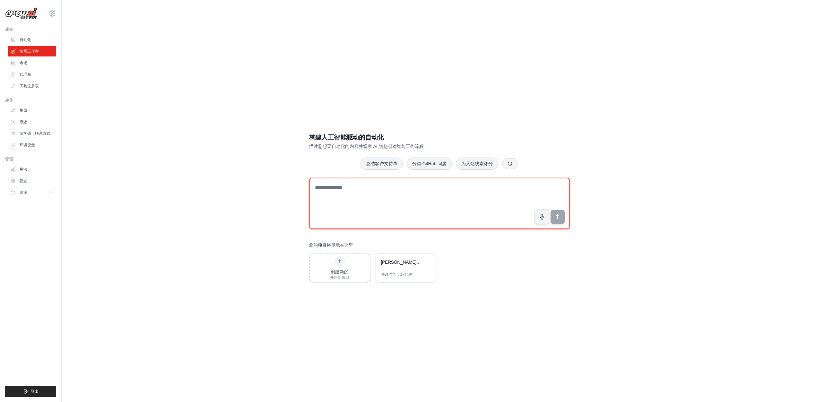
click at [344, 201] on textarea at bounding box center [439, 203] width 261 height 51
click at [351, 200] on textarea at bounding box center [439, 203] width 261 height 51
type textarea "**********"
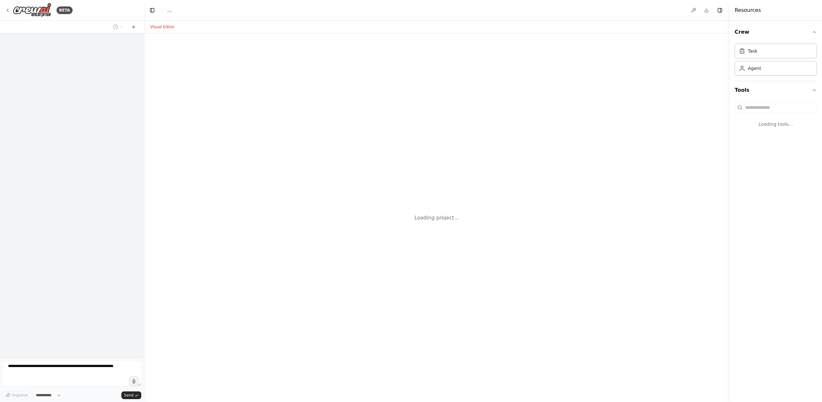
select select "****"
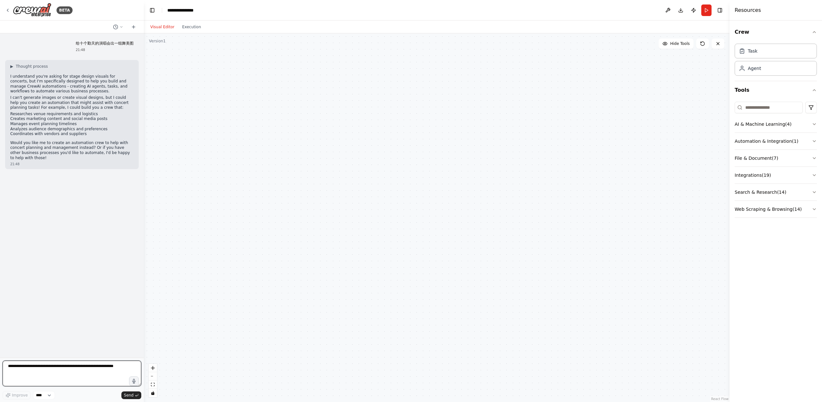
click at [67, 364] on textarea at bounding box center [72, 374] width 139 height 26
type textarea "**********"
